Goal: Obtain resource: Obtain resource

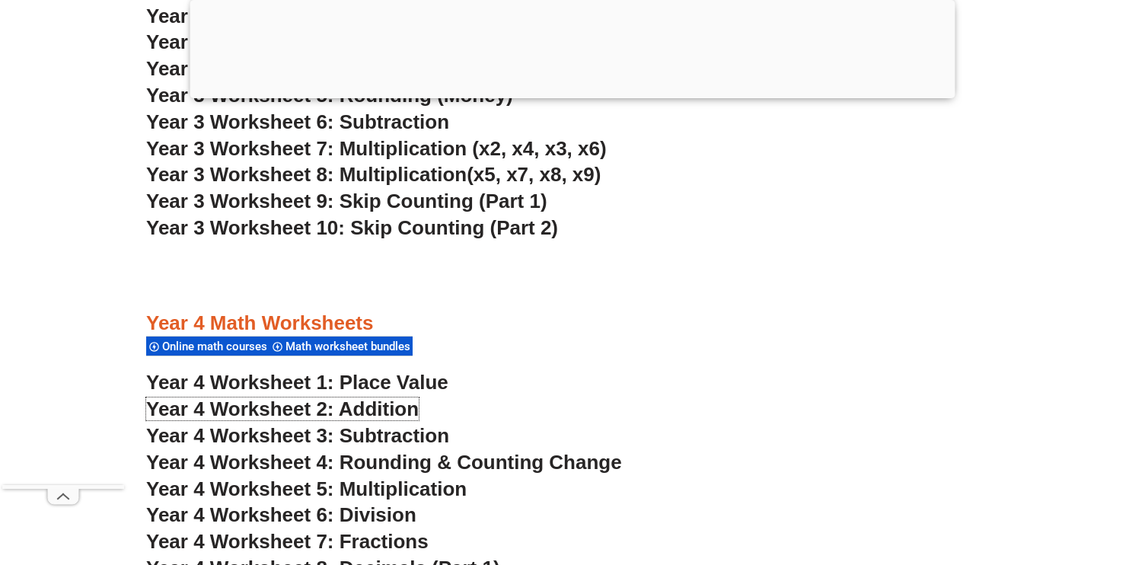
scroll to position [2376, 0]
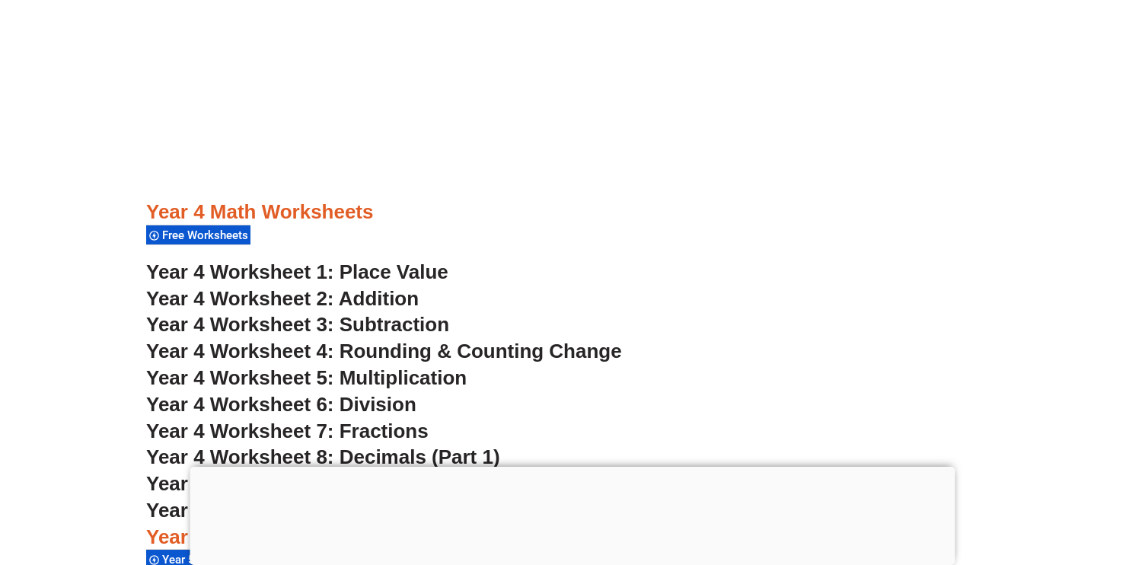
scroll to position [2702, 0]
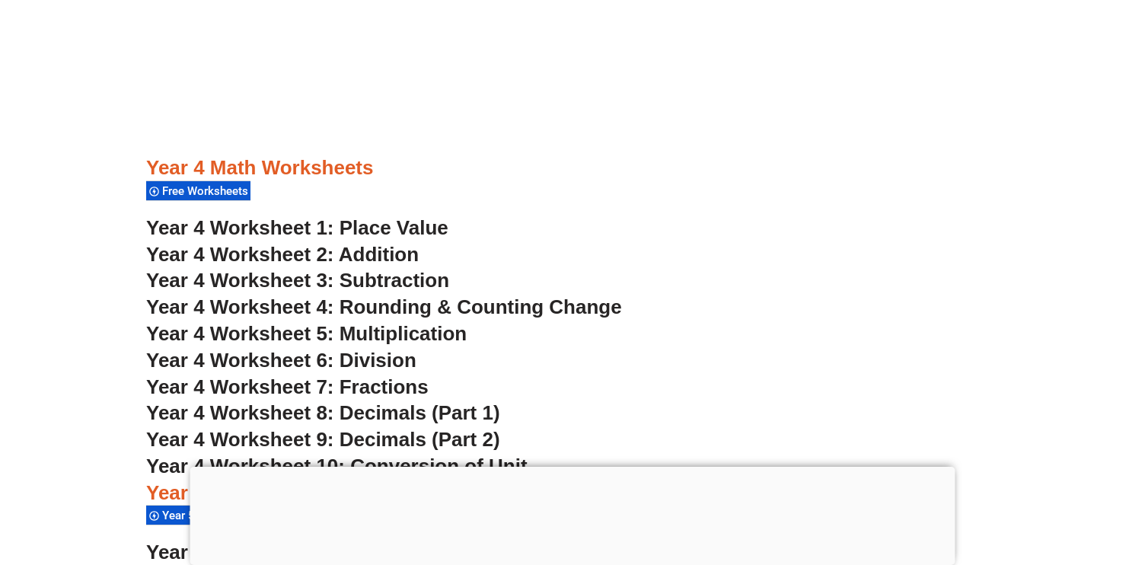
click at [396, 252] on span "Year 4 Worksheet 2: Addition" at bounding box center [282, 254] width 273 height 23
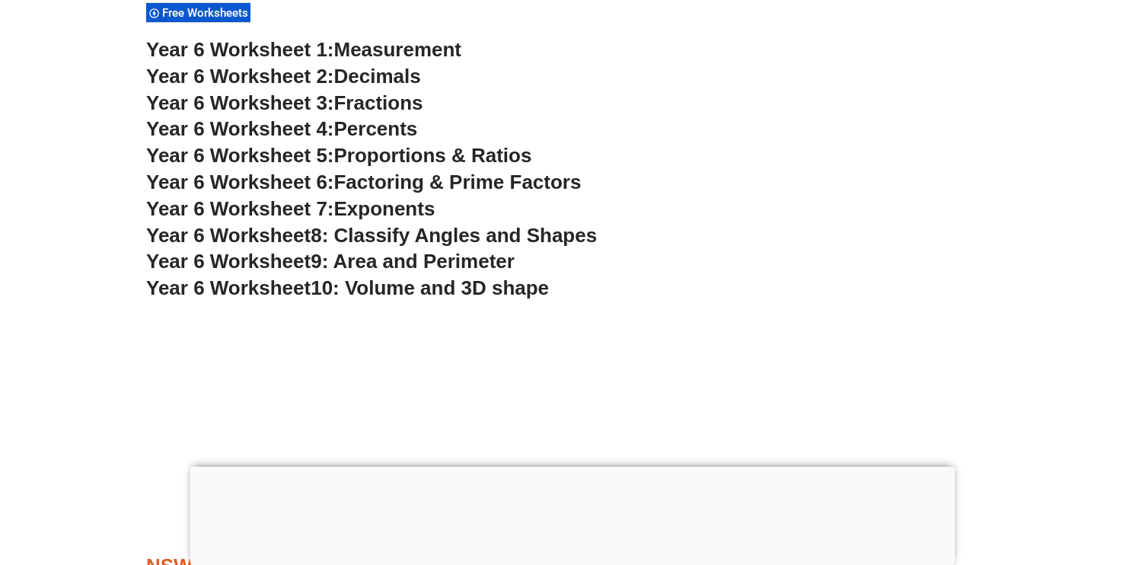
scroll to position [3570, 0]
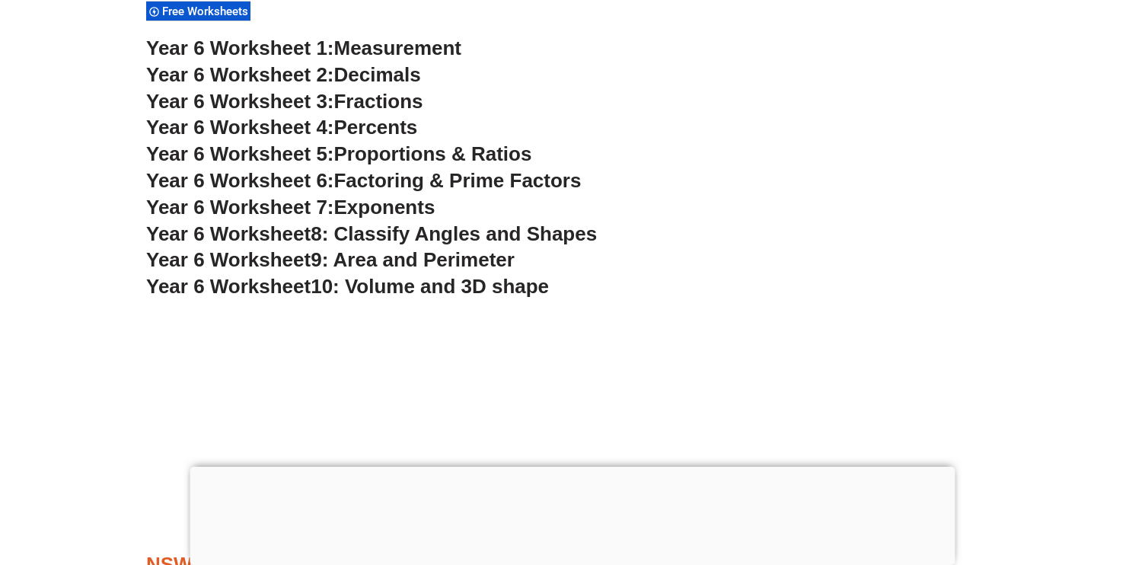
click at [405, 260] on span "9: Area and Perimeter" at bounding box center [413, 259] width 204 height 23
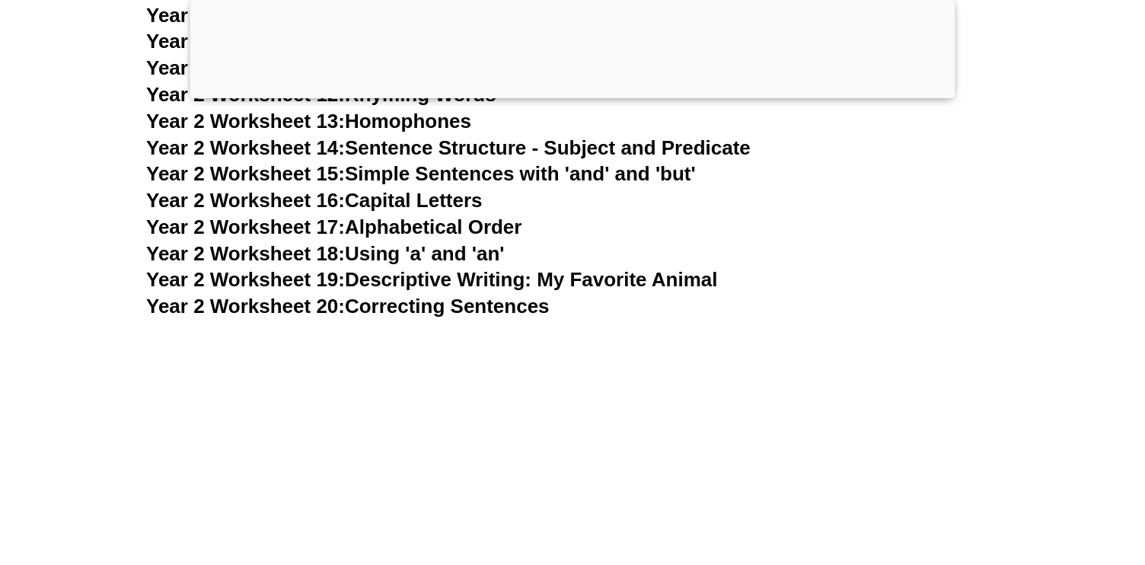
scroll to position [5152, 0]
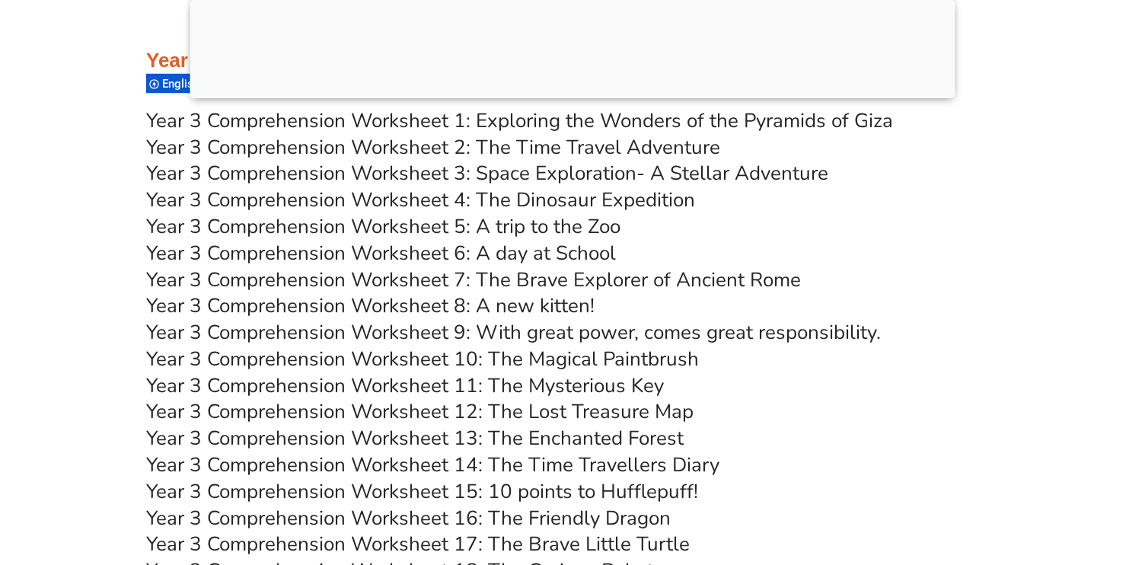
click at [276, 362] on link "Year 3 Comprehension Worksheet 10: The Magical Paintbrush" at bounding box center [422, 359] width 553 height 27
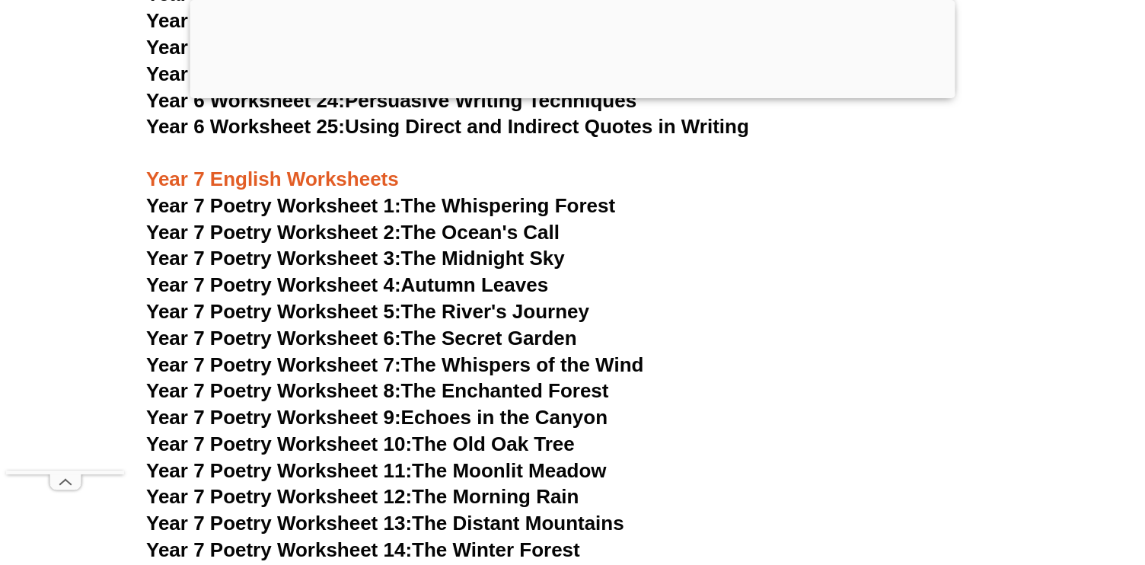
scroll to position [9646, 0]
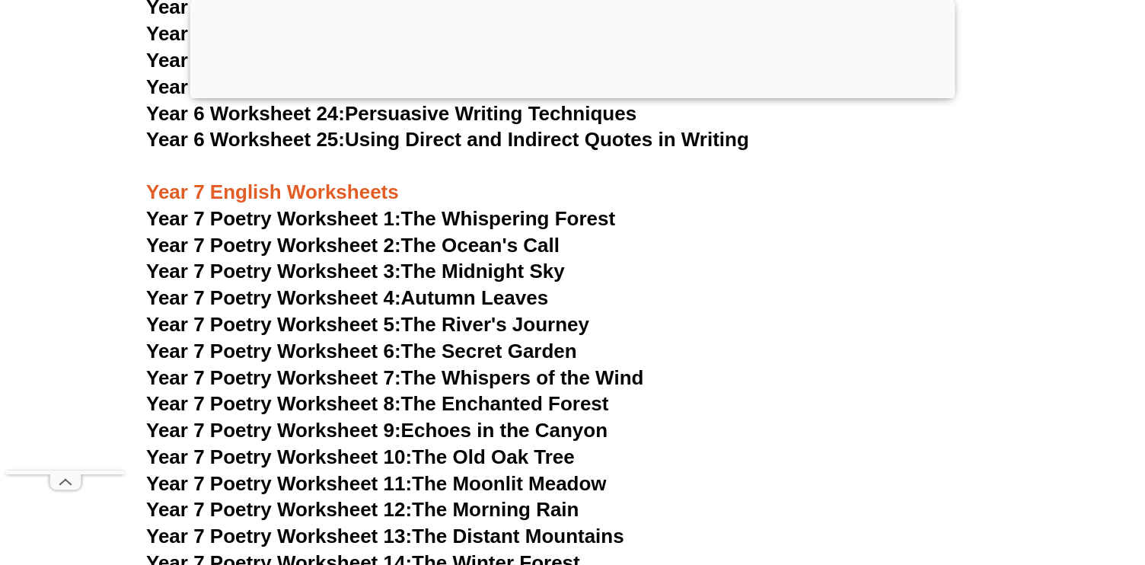
click at [350, 207] on span "Year 7 Poetry Worksheet 1:" at bounding box center [273, 218] width 255 height 23
